Goal: Navigation & Orientation: Understand site structure

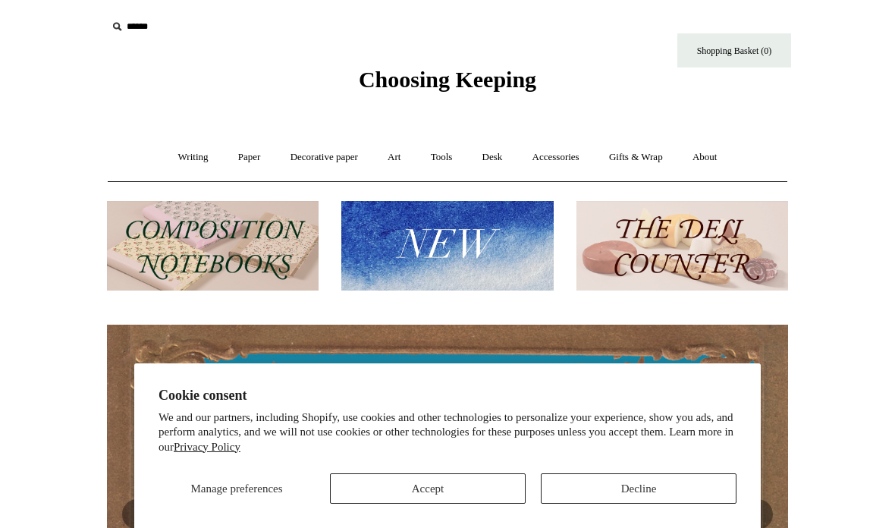
click at [385, 490] on button "Accept" at bounding box center [428, 488] width 196 height 30
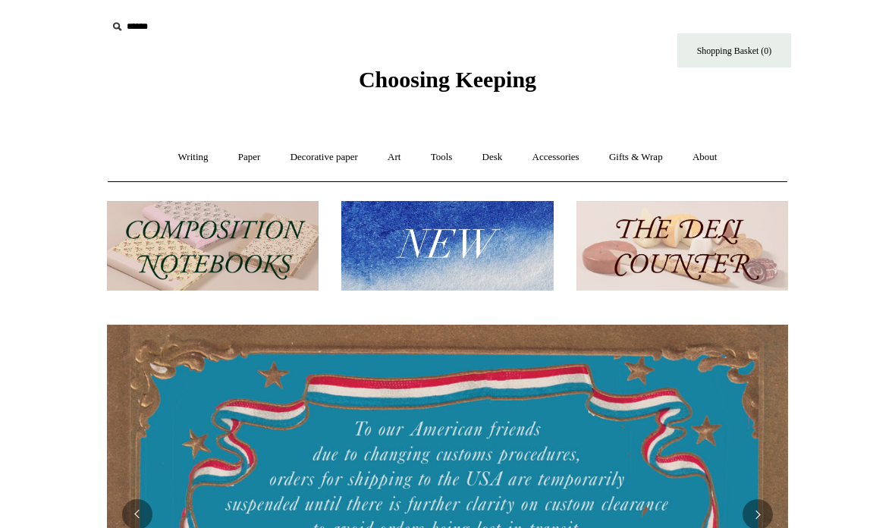
click at [180, 161] on link "Writing +" at bounding box center [194, 157] width 58 height 40
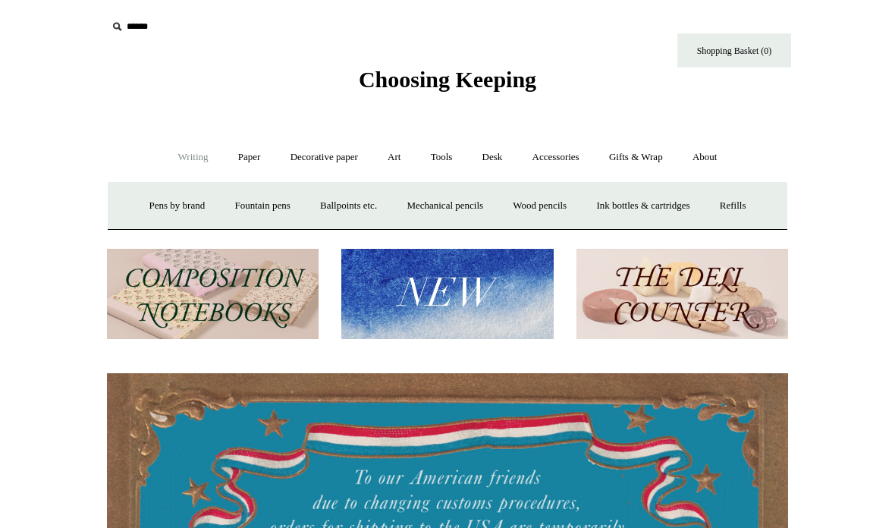
click at [179, 161] on link "Writing -" at bounding box center [194, 157] width 58 height 40
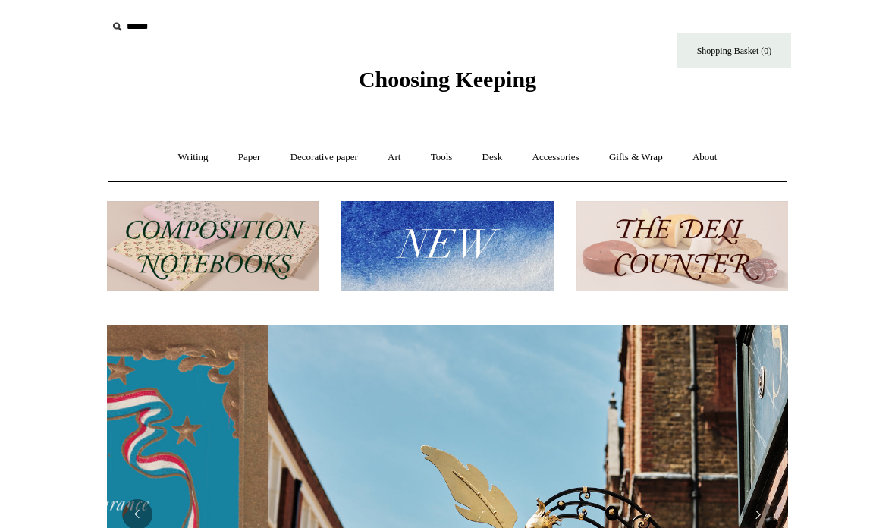
click at [183, 155] on link "Writing +" at bounding box center [194, 157] width 58 height 40
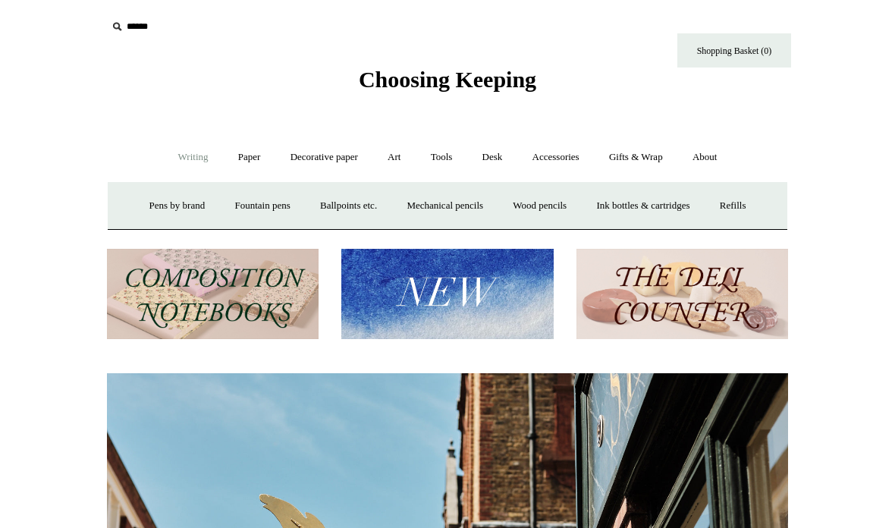
scroll to position [0, 681]
click at [398, 167] on link "Art +" at bounding box center [394, 157] width 40 height 40
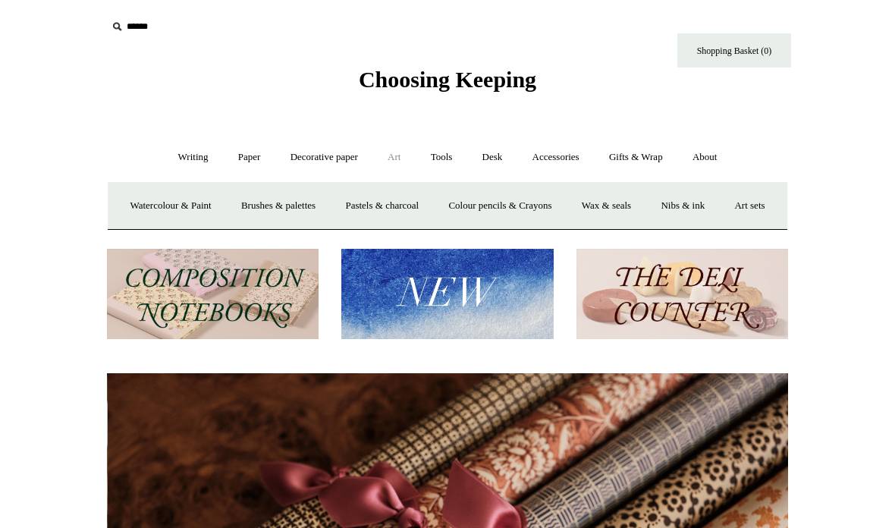
scroll to position [0, 1362]
click at [447, 165] on link "Tools +" at bounding box center [441, 157] width 49 height 40
click at [509, 158] on link "Desk +" at bounding box center [493, 157] width 48 height 40
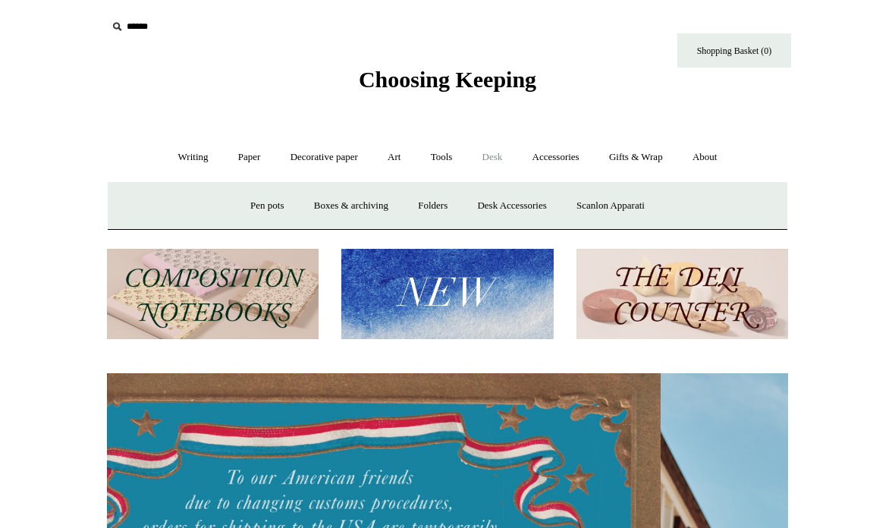
scroll to position [0, 0]
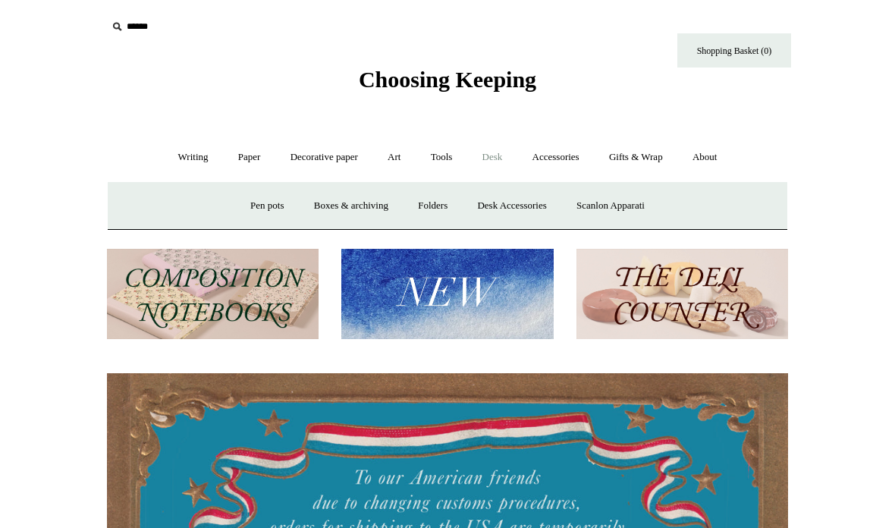
click at [261, 215] on link "Pen pots" at bounding box center [267, 206] width 61 height 40
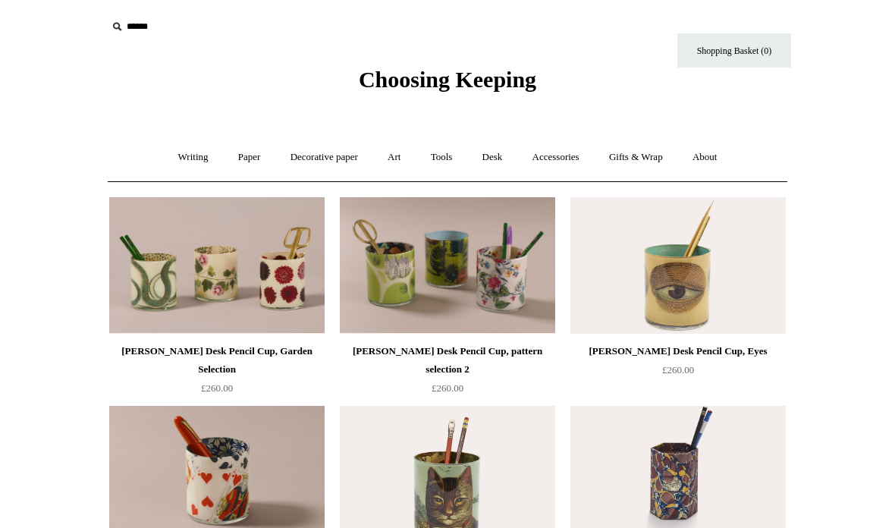
click at [543, 161] on link "Accessories +" at bounding box center [556, 157] width 74 height 40
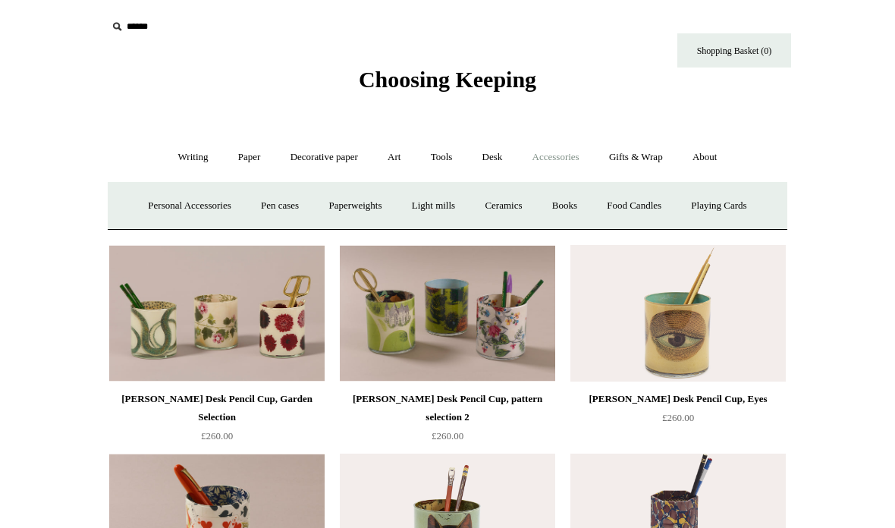
click at [281, 212] on link "Pen cases" at bounding box center [279, 206] width 65 height 40
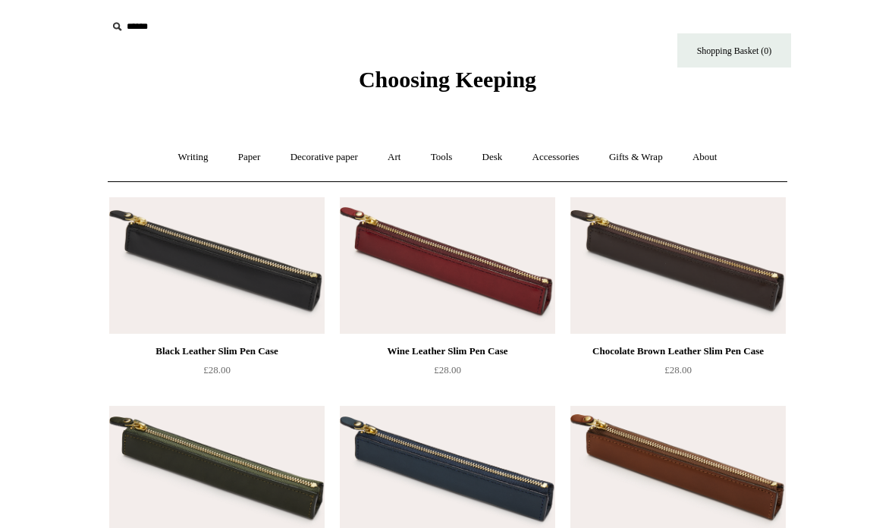
click at [627, 146] on link "Gifts & Wrap +" at bounding box center [635, 157] width 81 height 40
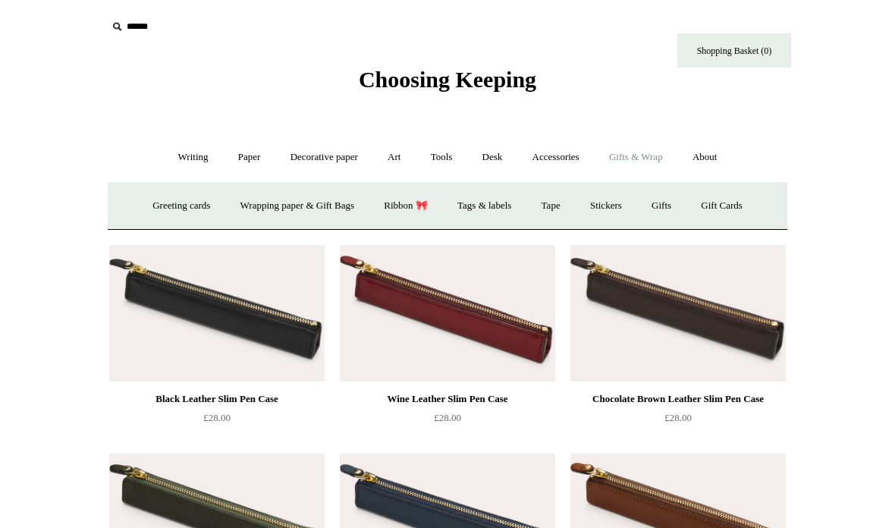
click at [161, 208] on link "Greeting cards +" at bounding box center [181, 206] width 85 height 40
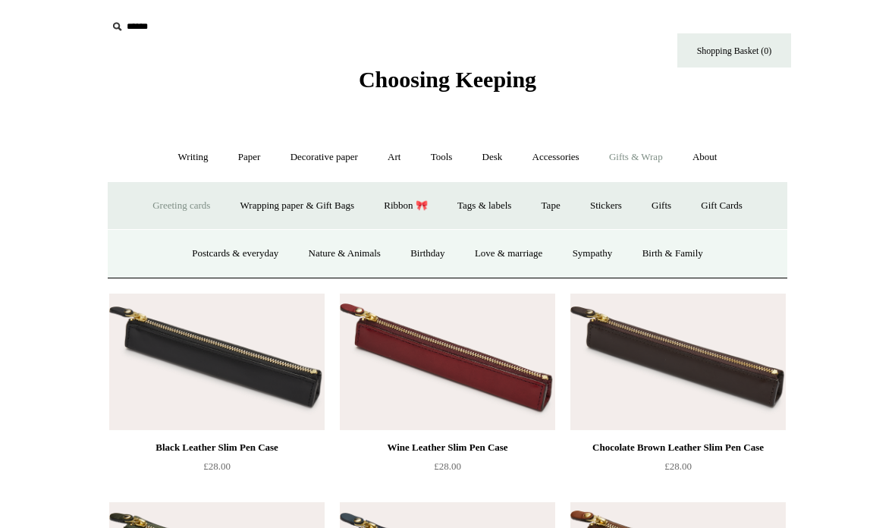
click at [189, 249] on link "Postcards & everyday" at bounding box center [235, 254] width 114 height 40
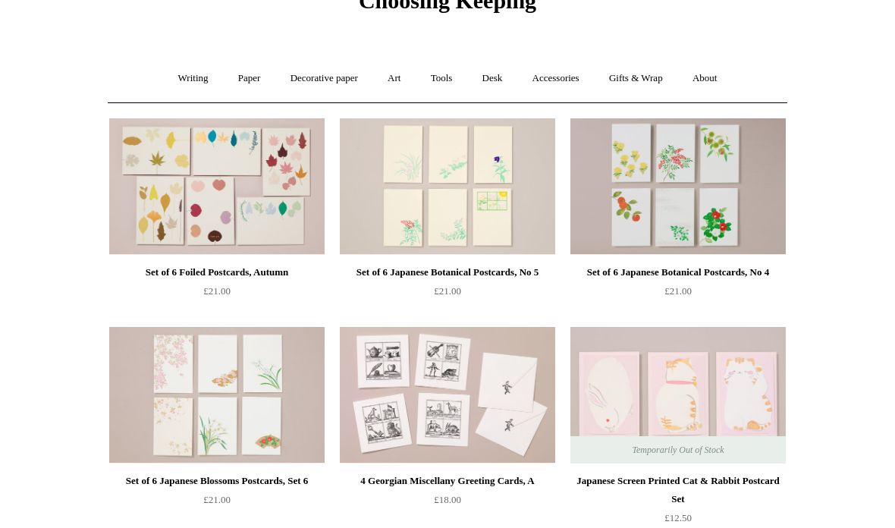
scroll to position [79, 0]
click at [660, 79] on link "Gifts & Wrap +" at bounding box center [635, 78] width 81 height 40
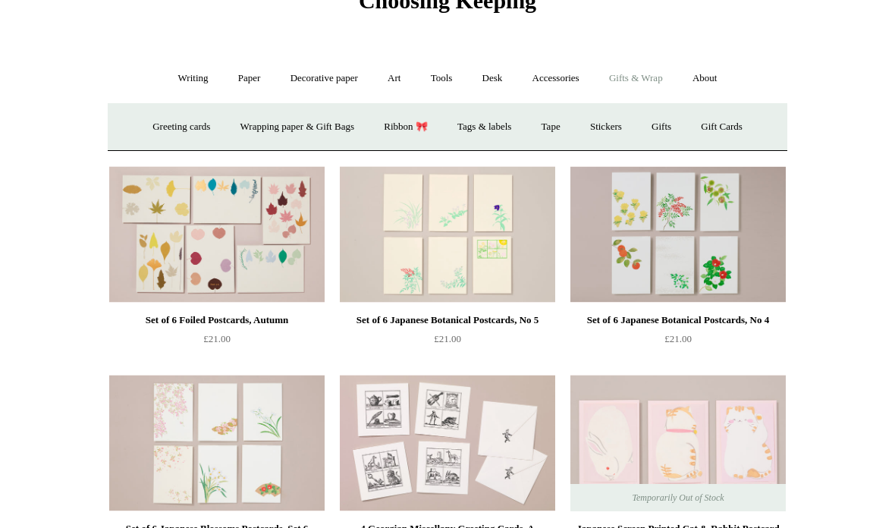
click at [739, 117] on link "Gift Cards" at bounding box center [721, 127] width 69 height 40
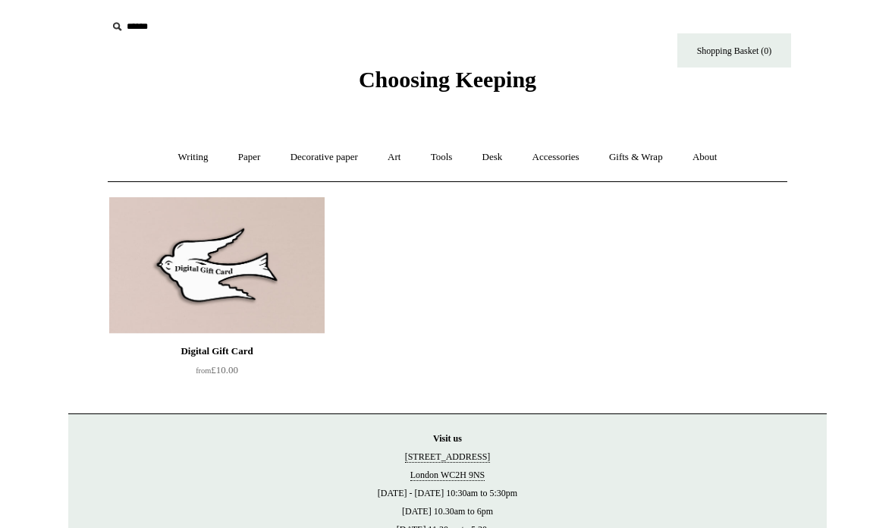
click at [639, 153] on link "Gifts & Wrap +" at bounding box center [635, 157] width 81 height 40
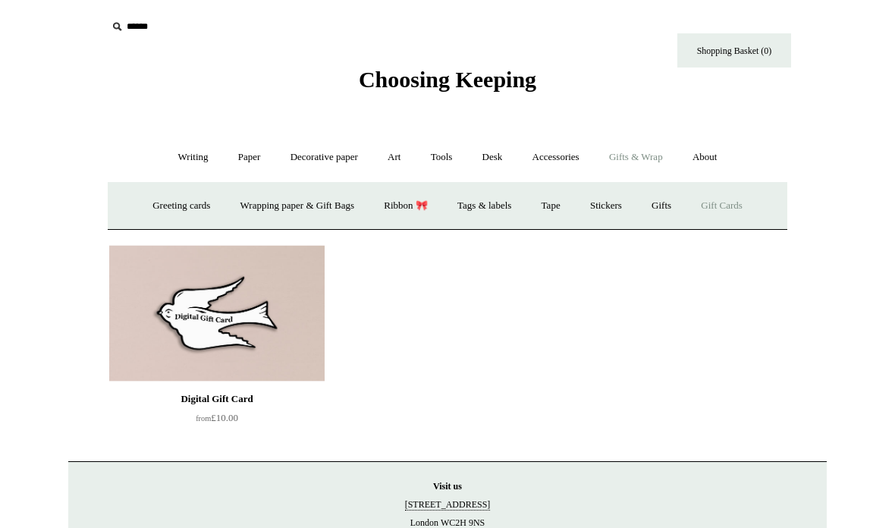
click at [677, 215] on link "Gifts +" at bounding box center [661, 206] width 47 height 40
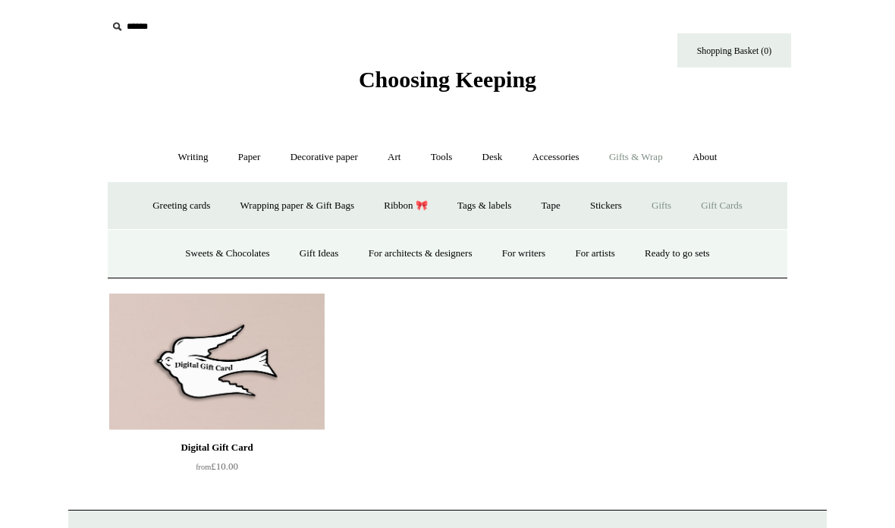
click at [676, 199] on link "Gifts -" at bounding box center [661, 206] width 47 height 40
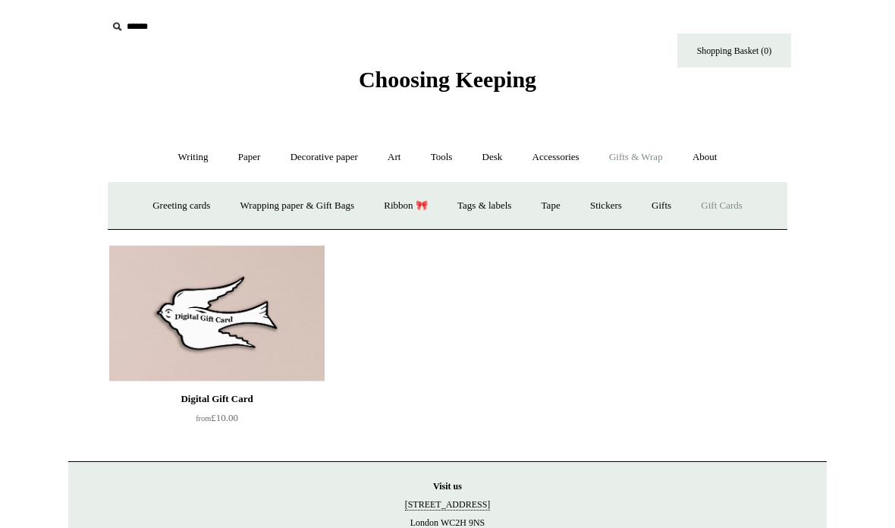
click at [666, 207] on link "Gifts +" at bounding box center [661, 206] width 47 height 40
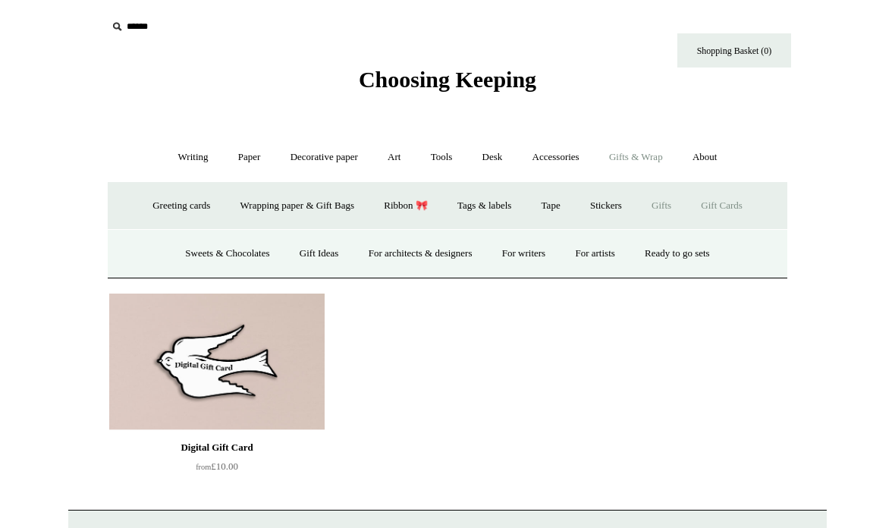
click at [531, 251] on link "For writers" at bounding box center [523, 254] width 71 height 40
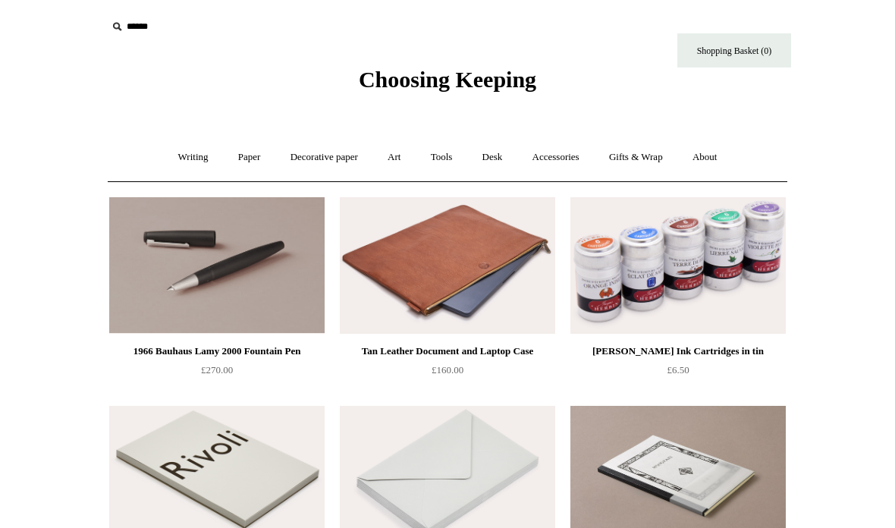
click at [643, 153] on link "Gifts & Wrap +" at bounding box center [635, 157] width 81 height 40
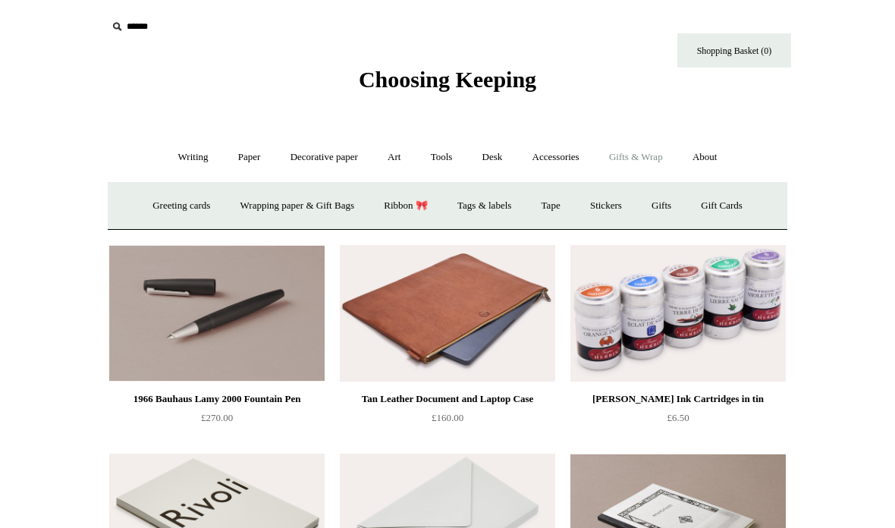
click at [615, 197] on link "Stickers" at bounding box center [605, 206] width 59 height 40
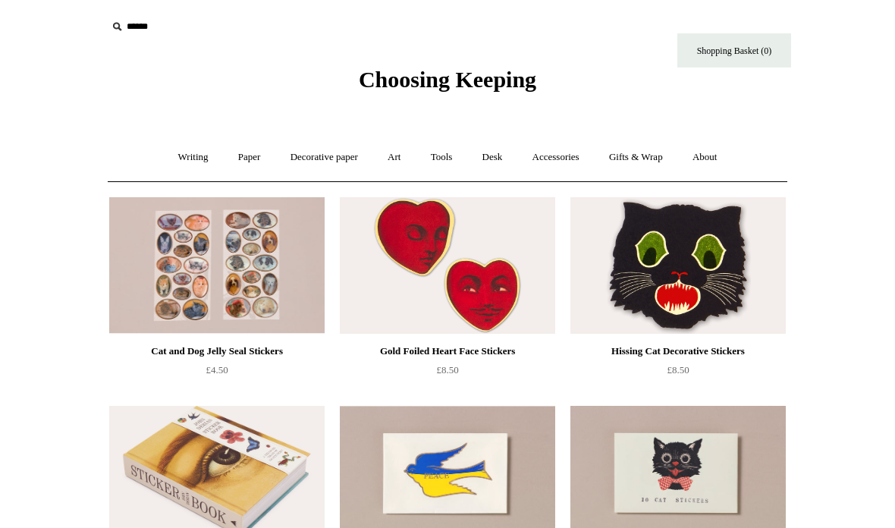
click at [175, 157] on link "Writing +" at bounding box center [194, 157] width 58 height 40
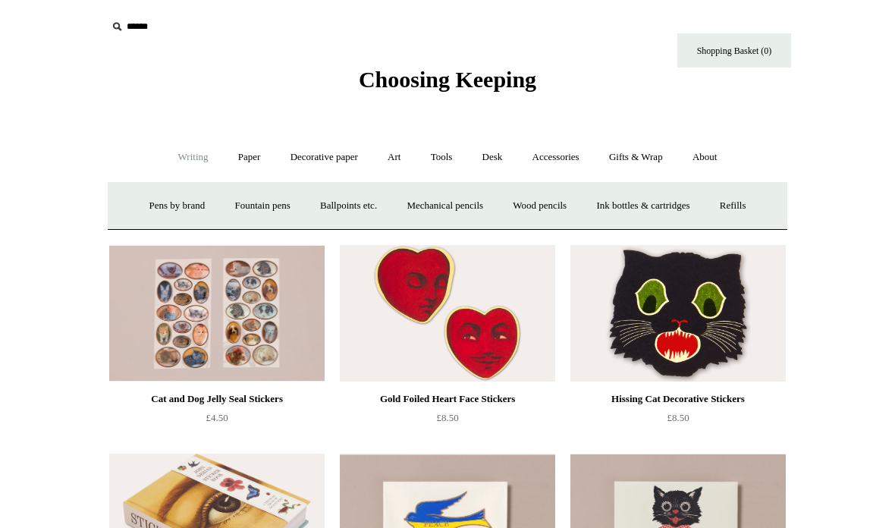
click at [559, 207] on link "Wood pencils +" at bounding box center [539, 206] width 81 height 40
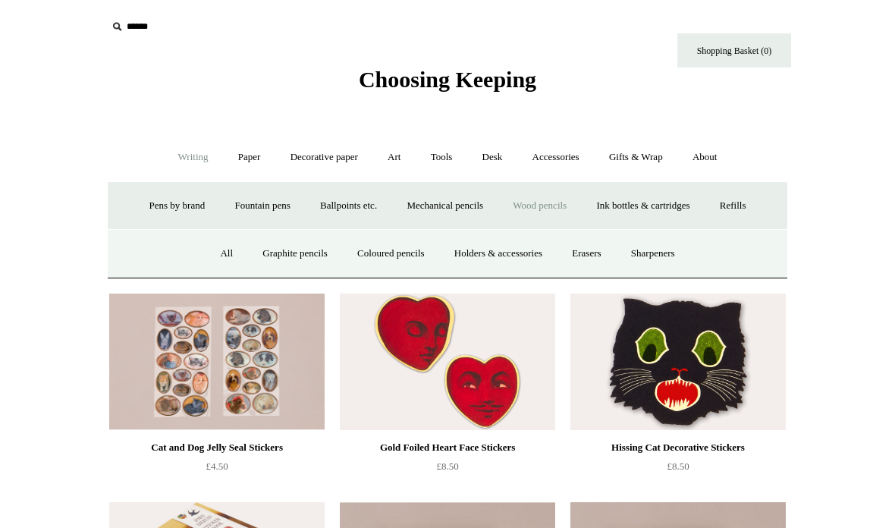
click at [212, 258] on link "All" at bounding box center [226, 254] width 40 height 40
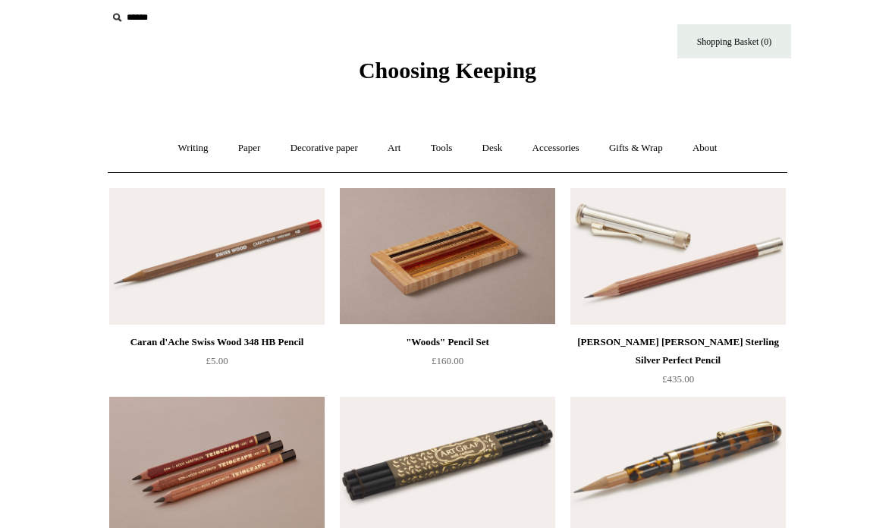
scroll to position [31, 0]
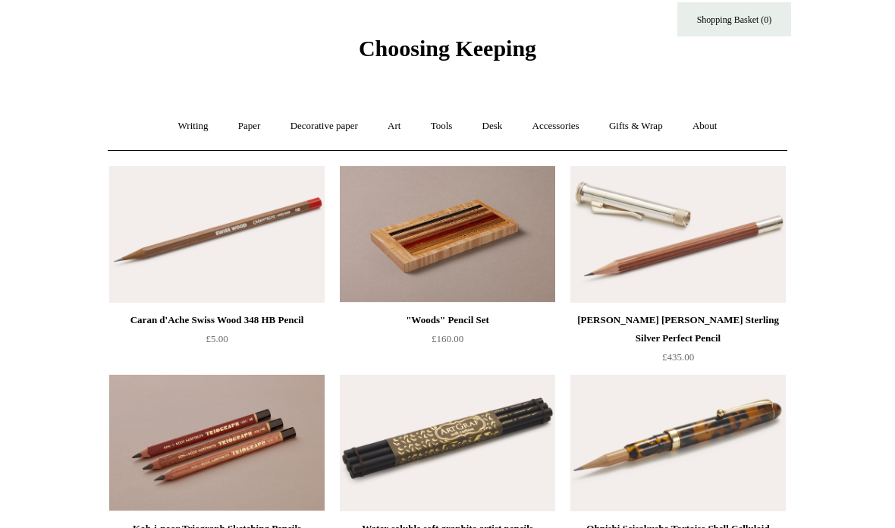
click at [183, 113] on link "Writing +" at bounding box center [194, 126] width 58 height 40
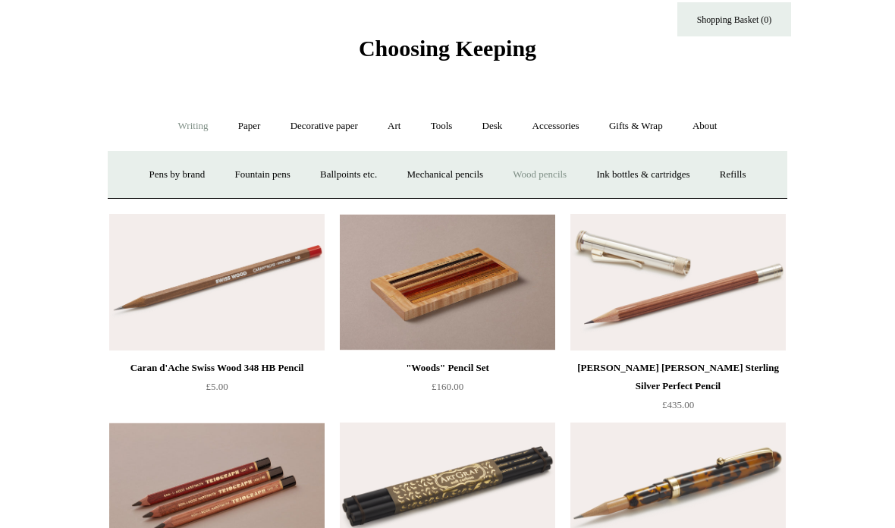
click at [171, 166] on link "Pens by brand +" at bounding box center [177, 175] width 83 height 40
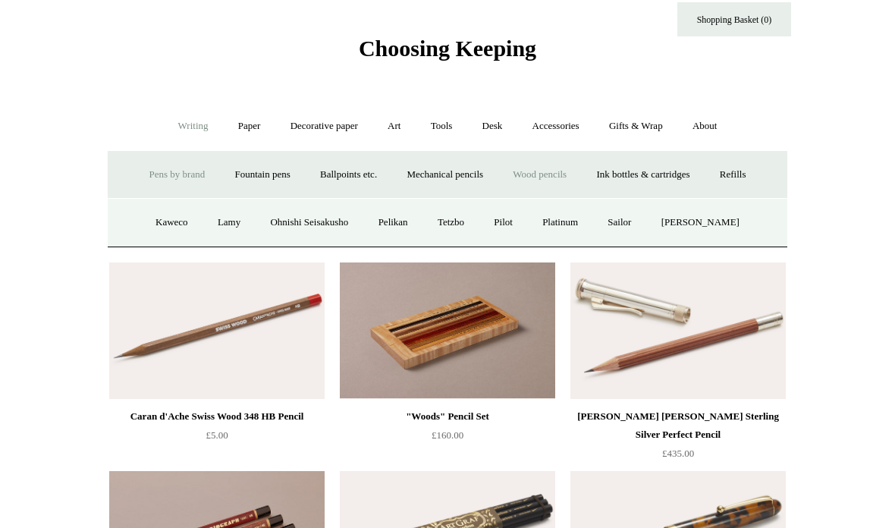
click at [175, 231] on link "Kaweco" at bounding box center [172, 222] width 60 height 40
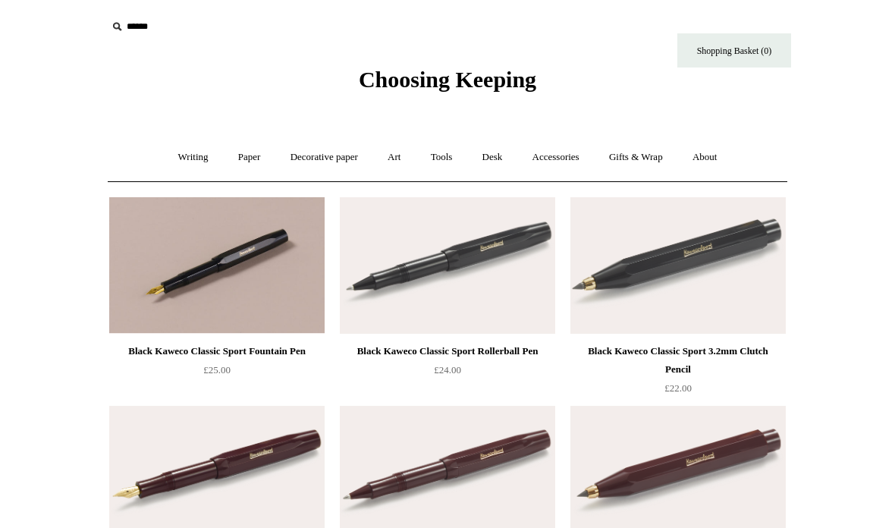
scroll to position [23, 0]
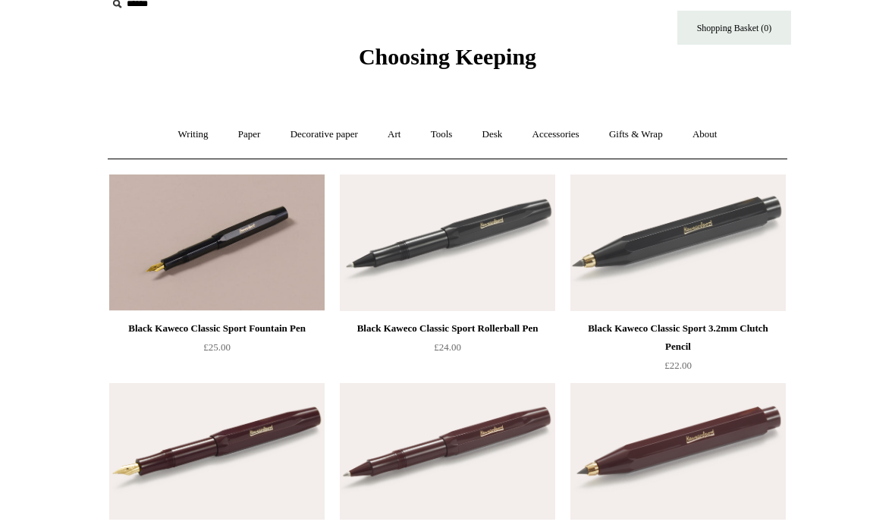
click at [183, 130] on link "Writing +" at bounding box center [194, 134] width 58 height 40
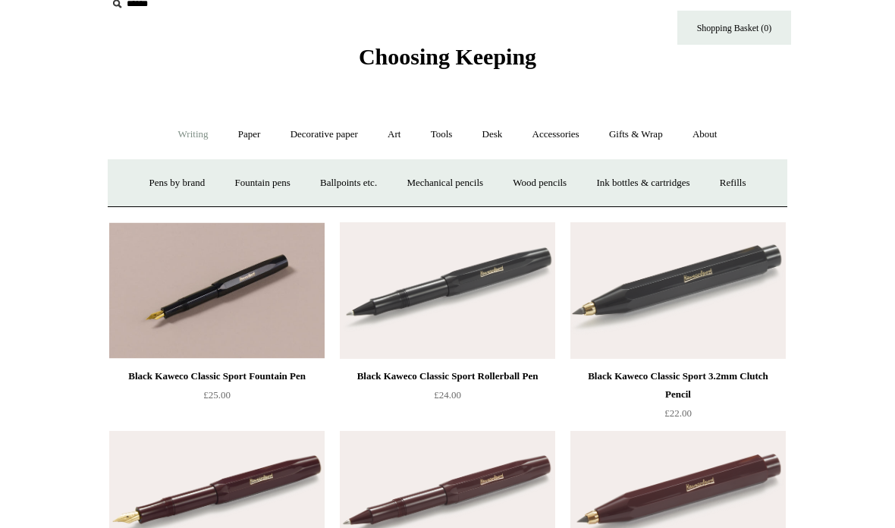
click at [235, 128] on link "Paper +" at bounding box center [249, 134] width 50 height 40
click at [309, 183] on link "📆 Dated Diaries 📆" at bounding box center [328, 183] width 111 height 40
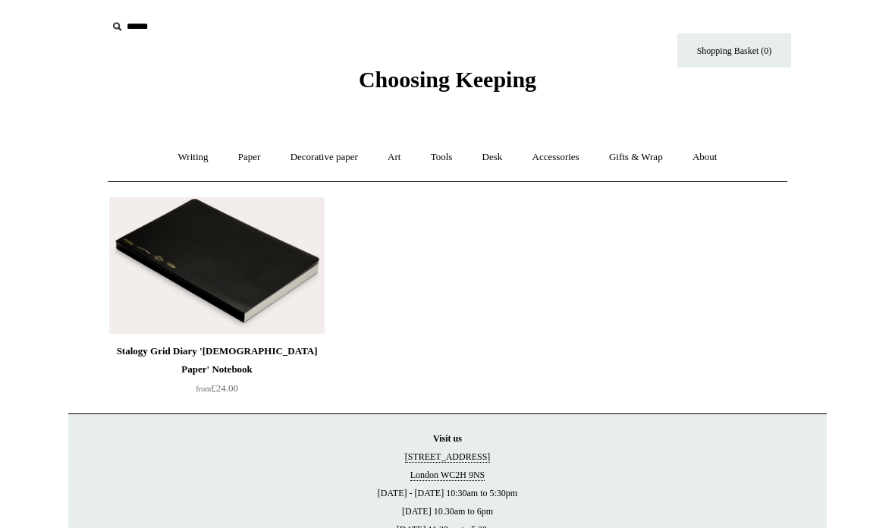
click at [245, 152] on link "Paper +" at bounding box center [249, 157] width 50 height 40
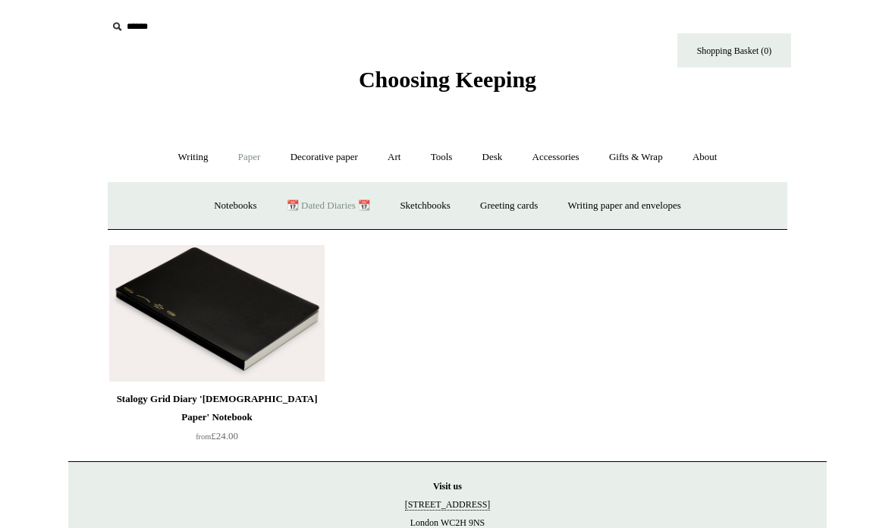
click at [227, 212] on link "Notebooks +" at bounding box center [235, 206] width 70 height 40
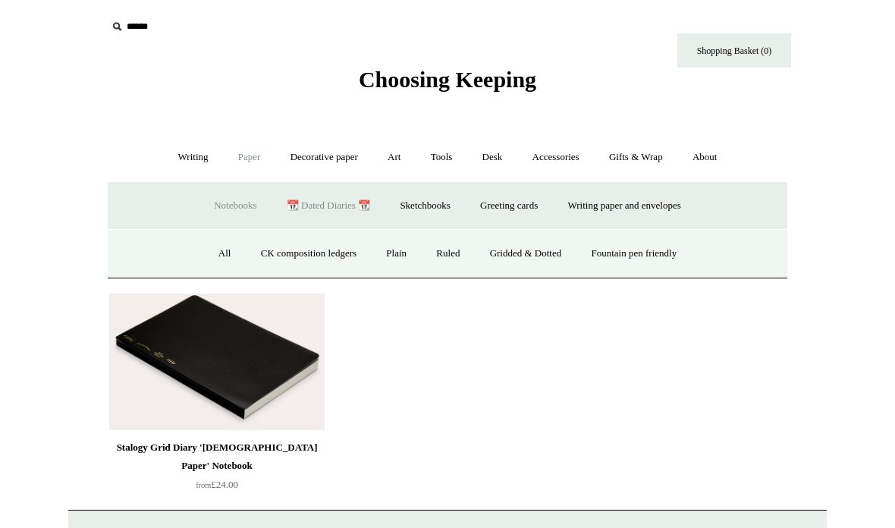
click at [207, 250] on link "All" at bounding box center [225, 254] width 40 height 40
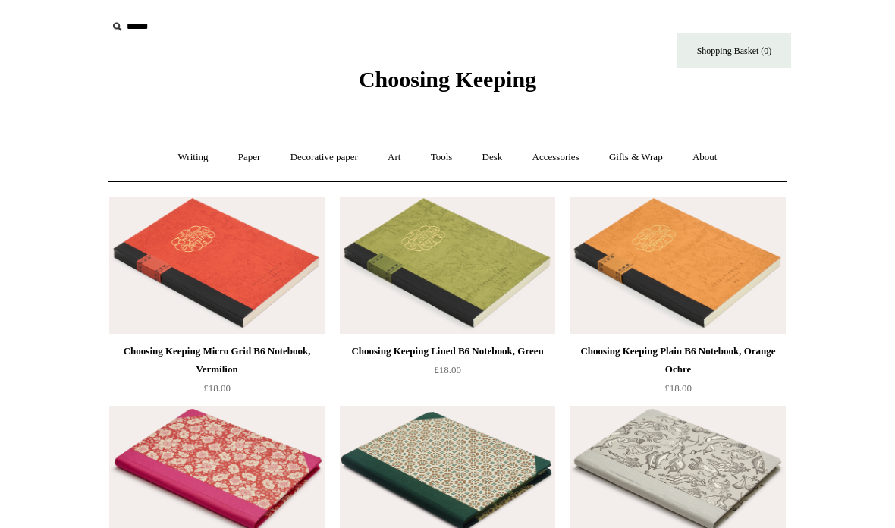
click at [324, 155] on link "Decorative paper +" at bounding box center [324, 157] width 95 height 40
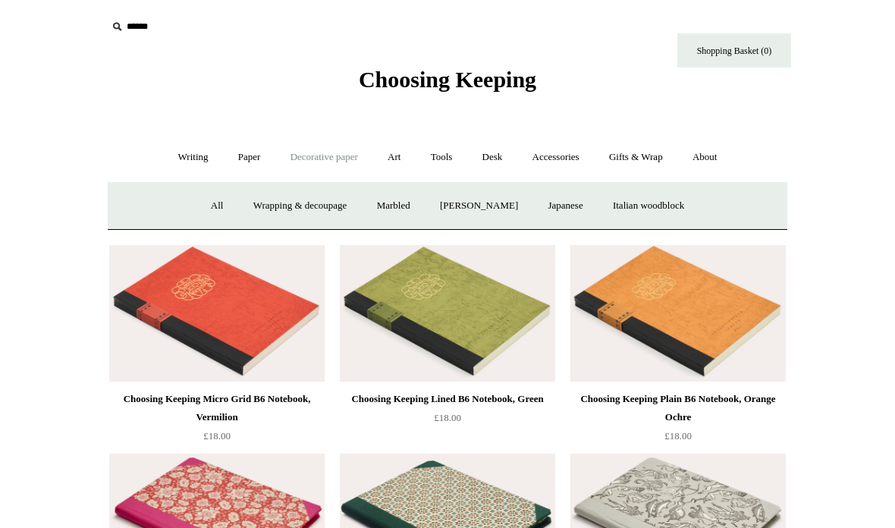
click at [197, 191] on link "All" at bounding box center [217, 206] width 40 height 40
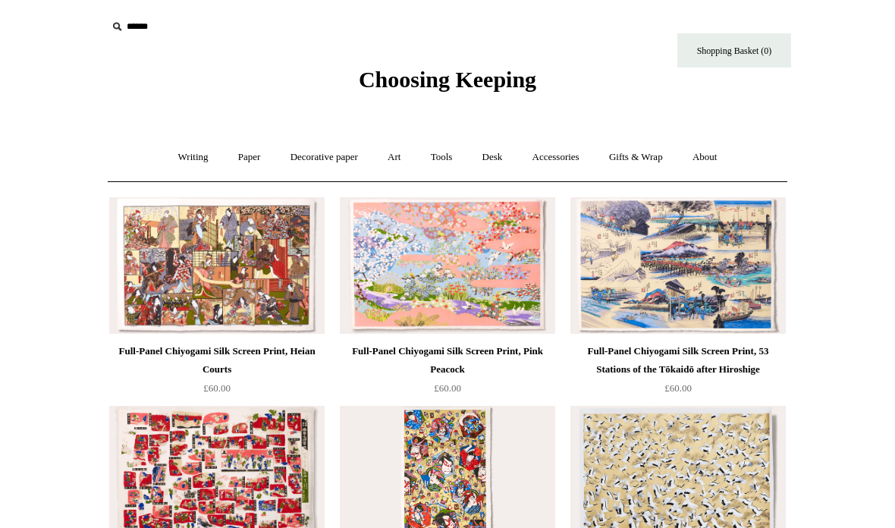
click at [398, 158] on link "Art +" at bounding box center [394, 157] width 40 height 40
